Goal: Information Seeking & Learning: Compare options

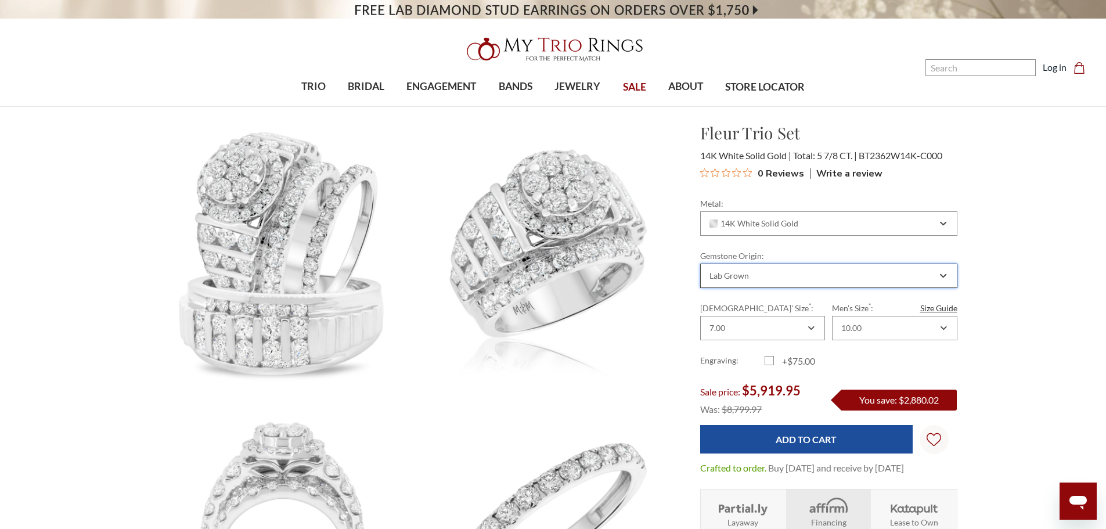
click at [729, 278] on div "Lab Grown" at bounding box center [729, 275] width 39 height 9
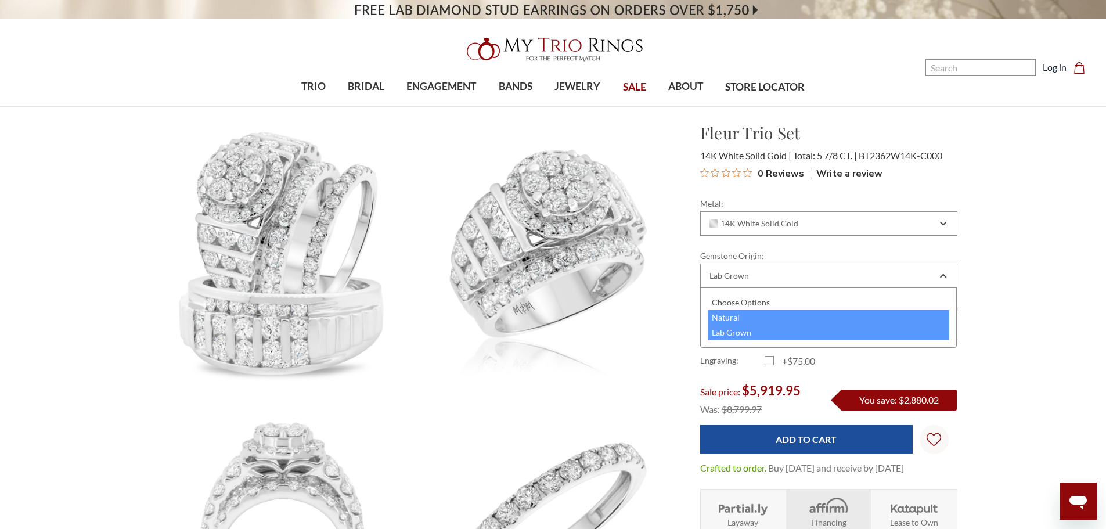
click at [745, 316] on div "Natural" at bounding box center [829, 317] width 242 height 15
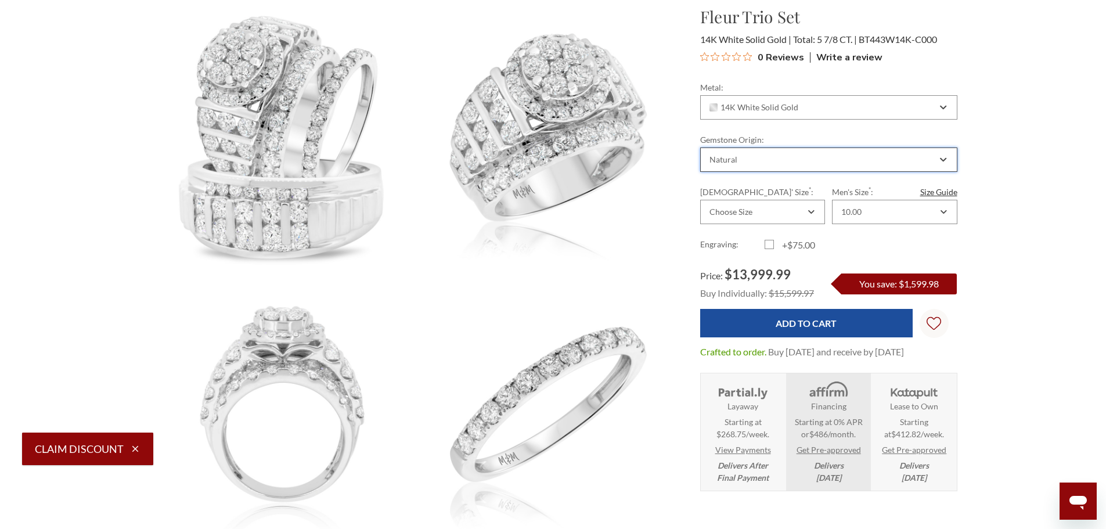
click at [777, 150] on div "Natural" at bounding box center [828, 160] width 257 height 24
click at [742, 103] on span "14K White Solid Gold" at bounding box center [754, 107] width 89 height 9
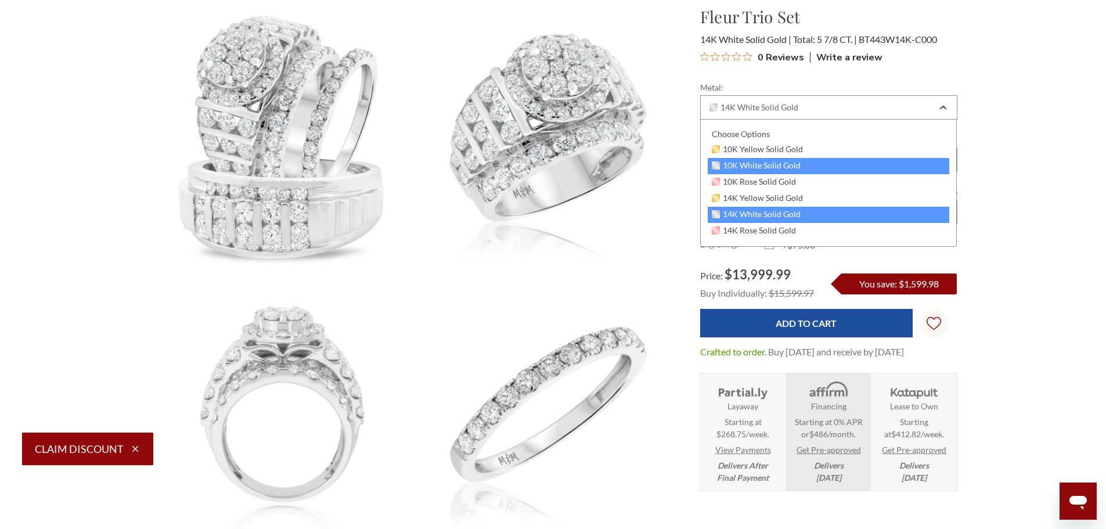
click at [735, 164] on span "10K White Solid Gold" at bounding box center [756, 165] width 89 height 9
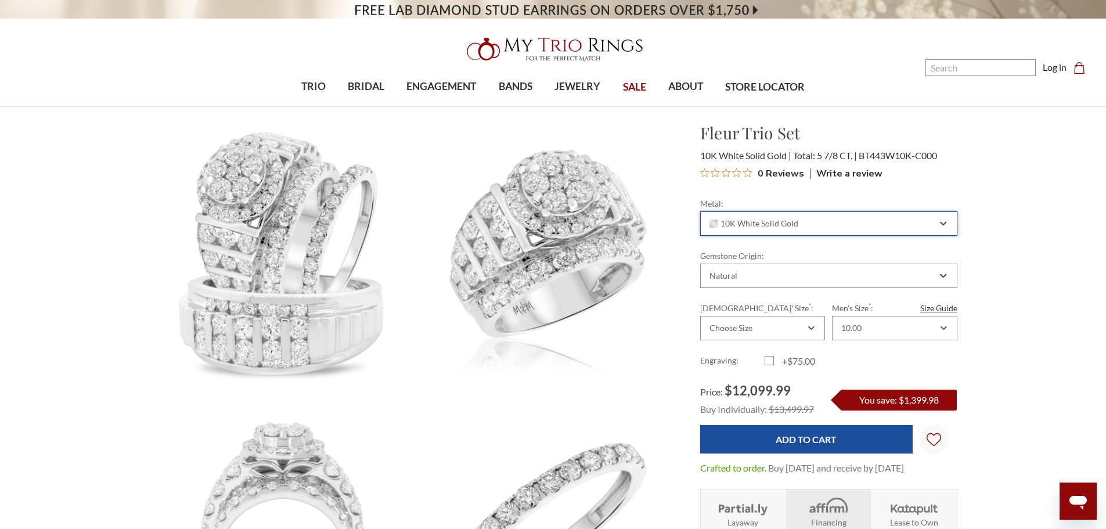
click at [770, 219] on span "10K White Solid Gold" at bounding box center [754, 223] width 89 height 9
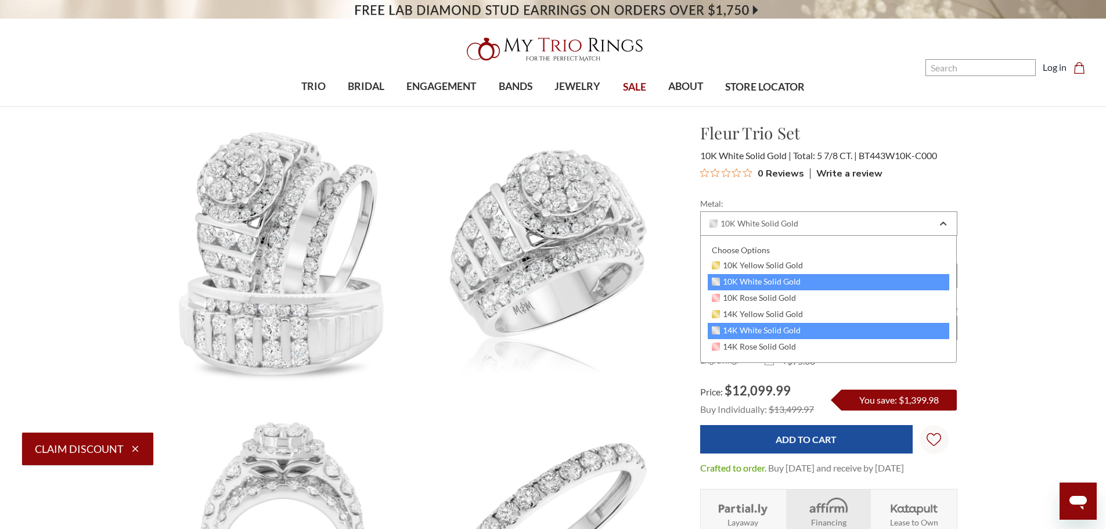
click at [785, 326] on span "14K White Solid Gold" at bounding box center [756, 330] width 89 height 9
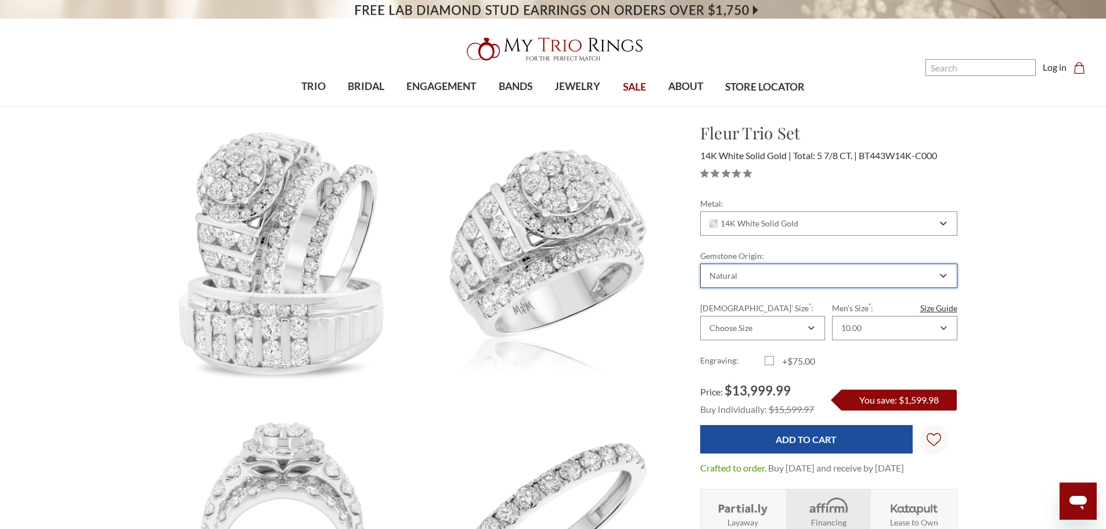
click at [764, 279] on div "Natural" at bounding box center [822, 275] width 229 height 9
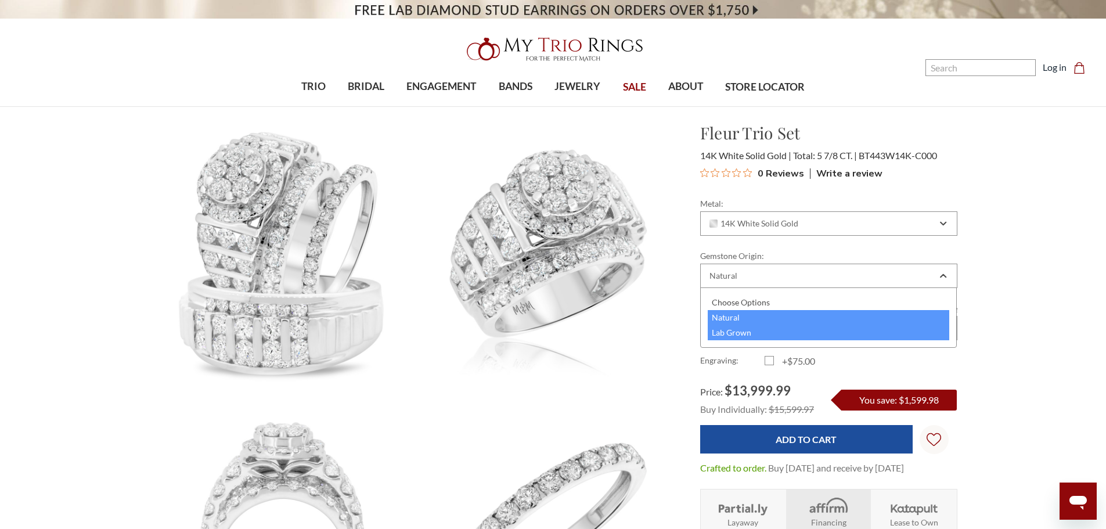
click at [741, 330] on div "Lab Grown" at bounding box center [829, 332] width 242 height 15
